Goal: Information Seeking & Learning: Learn about a topic

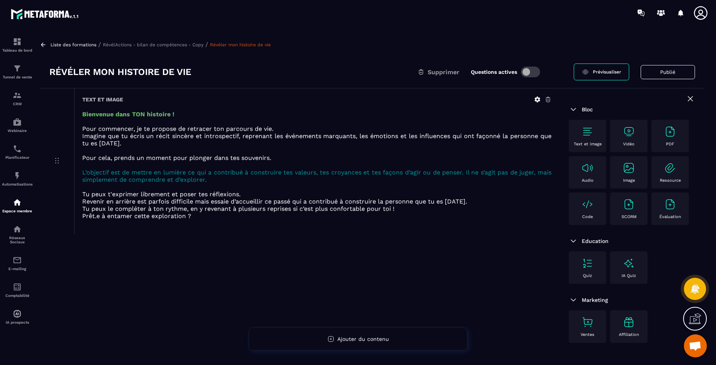
click at [85, 42] on p "Liste des formations" at bounding box center [74, 44] width 46 height 5
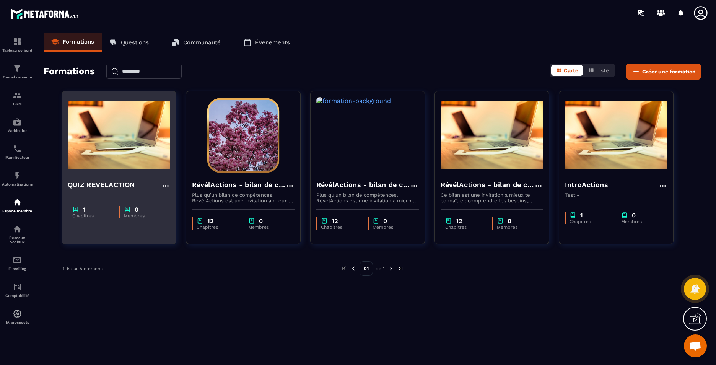
click at [96, 186] on h4 "QUIZ REVELACTION" at bounding box center [101, 184] width 67 height 11
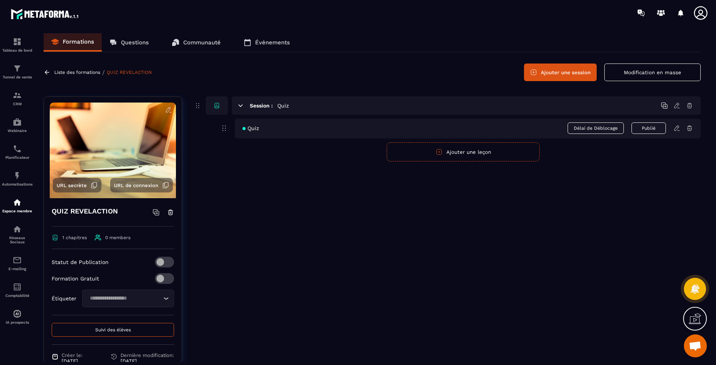
click at [138, 41] on p "Questions" at bounding box center [135, 42] width 28 height 7
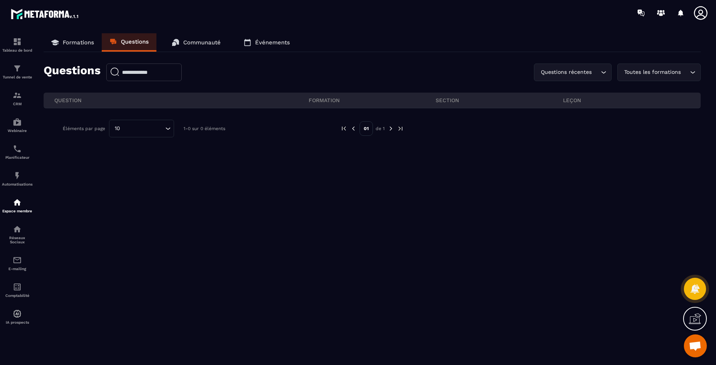
click at [71, 41] on p "Formations" at bounding box center [78, 42] width 31 height 7
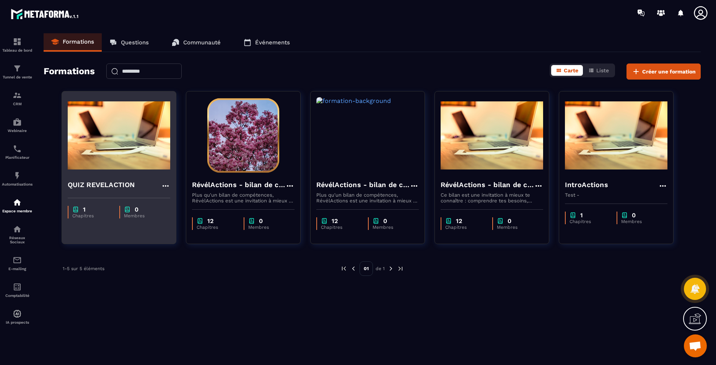
click at [91, 185] on h4 "QUIZ REVELACTION" at bounding box center [101, 184] width 67 height 11
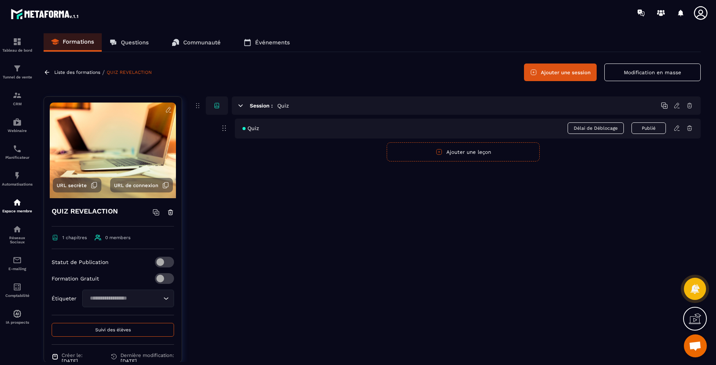
click at [678, 127] on icon at bounding box center [678, 127] width 2 height 1
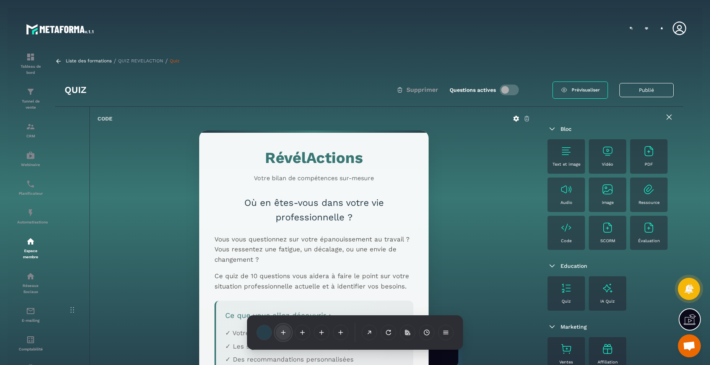
click at [286, 335] on icon at bounding box center [283, 332] width 5 height 5
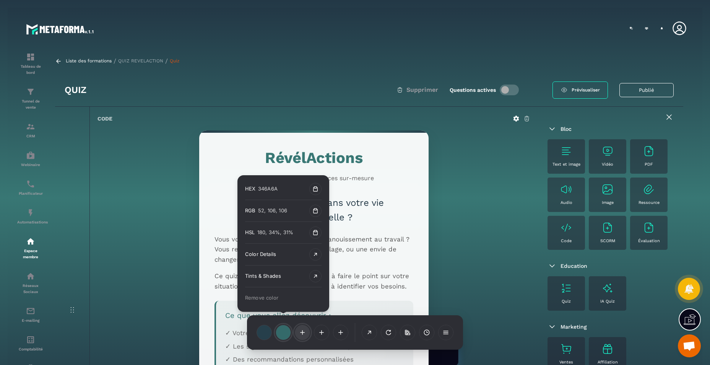
click at [306, 333] on span at bounding box center [302, 332] width 7 height 7
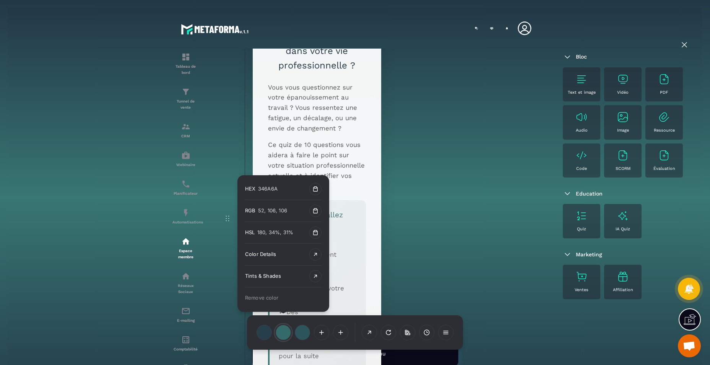
scroll to position [177, 0]
click at [325, 334] on span at bounding box center [321, 332] width 7 height 7
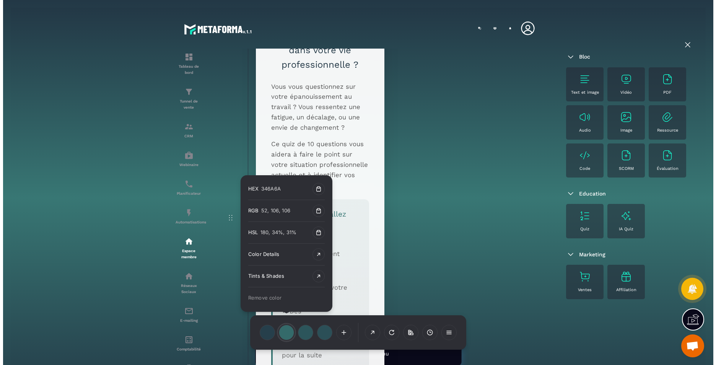
scroll to position [0, 0]
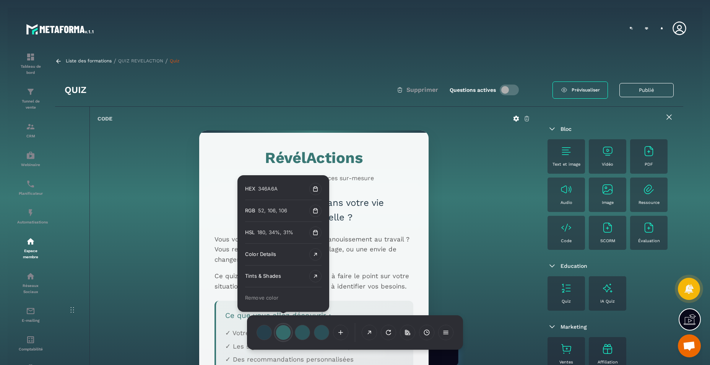
click at [94, 59] on p "Liste des formations" at bounding box center [89, 60] width 46 height 7
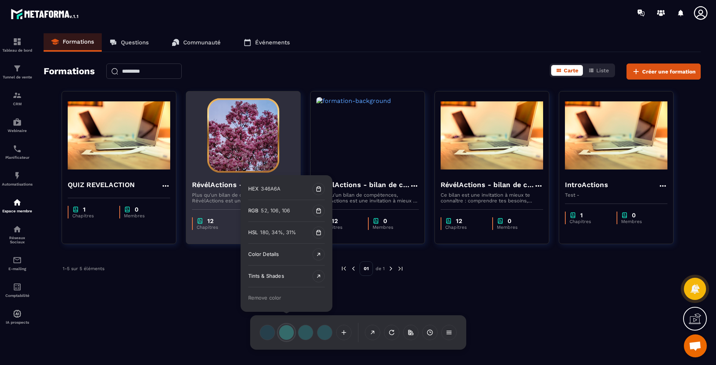
click at [241, 184] on h4 "RévélActions - bilan de compétences" at bounding box center [238, 184] width 93 height 11
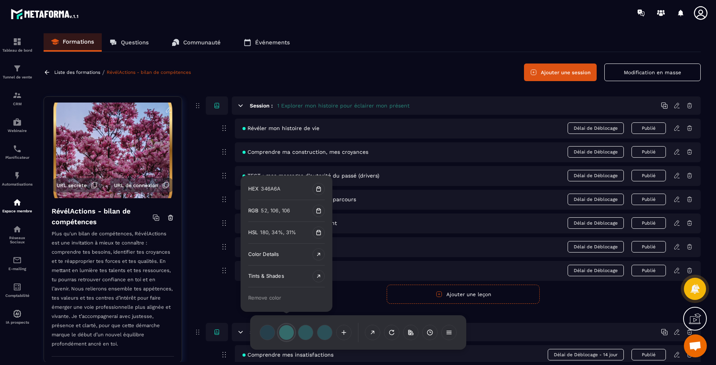
click at [675, 174] on icon at bounding box center [677, 175] width 7 height 7
